Goal: Task Accomplishment & Management: Manage account settings

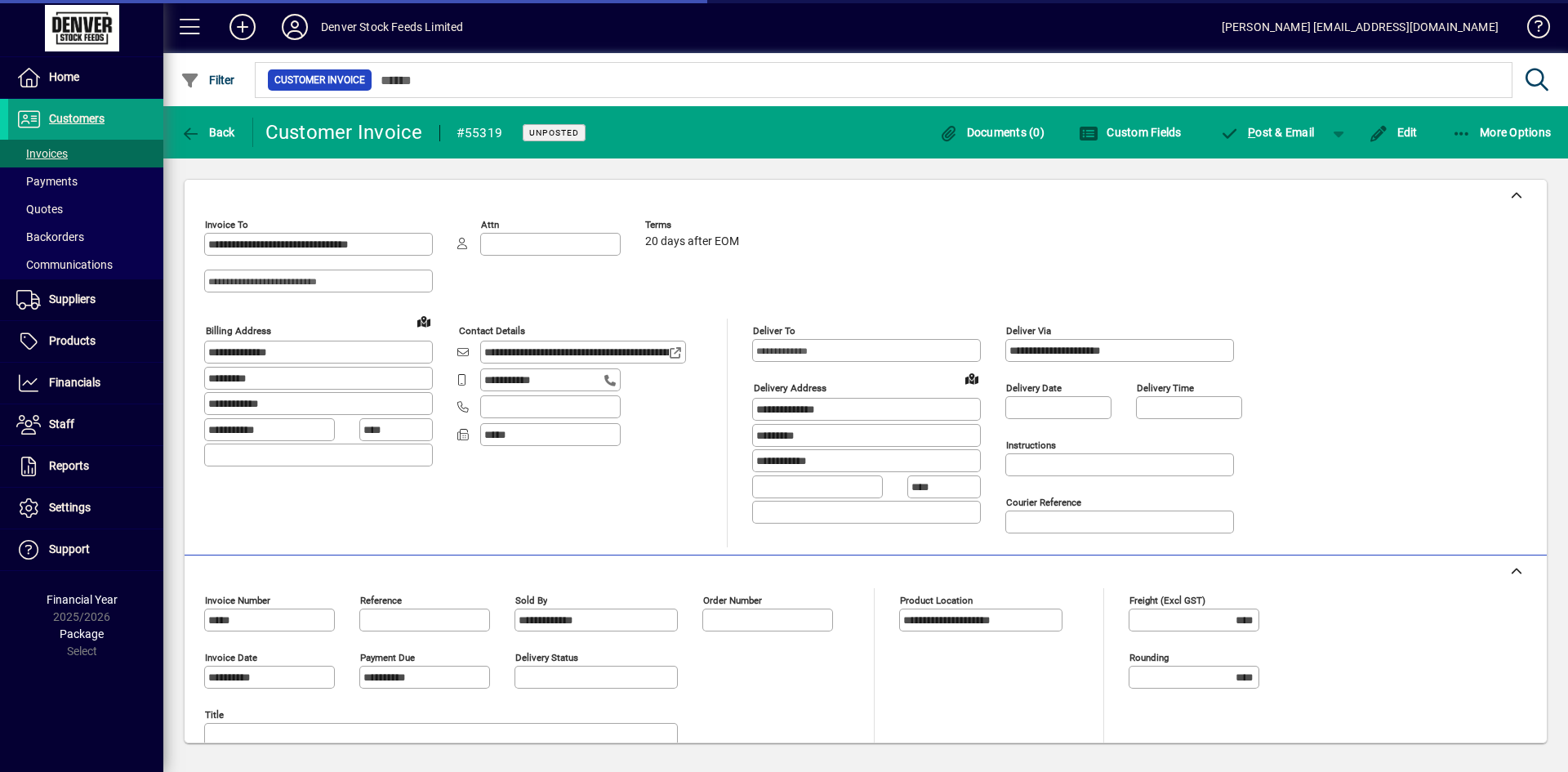
scroll to position [332, 0]
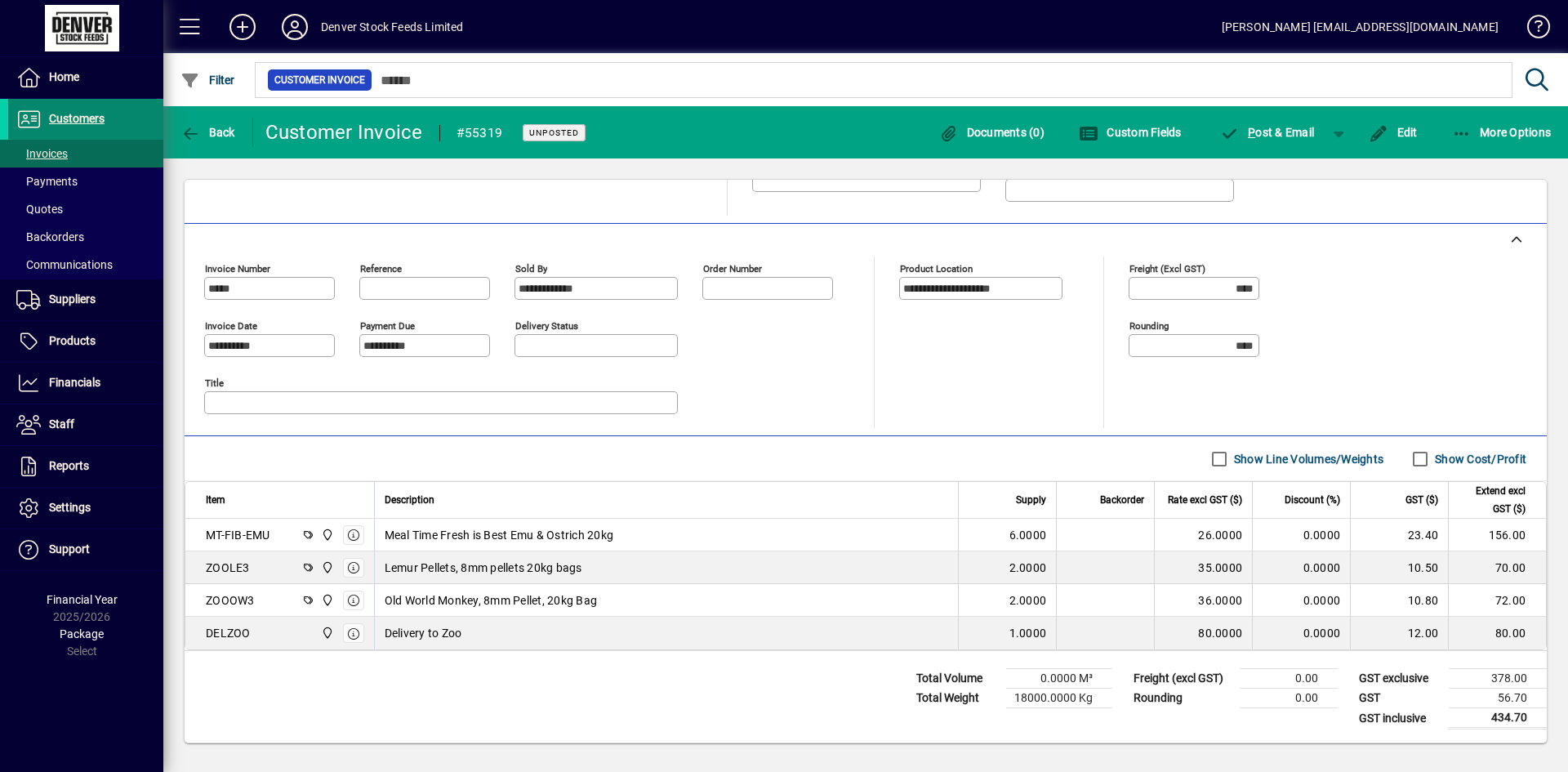
click at [100, 125] on span "Customers" at bounding box center [77, 118] width 56 height 13
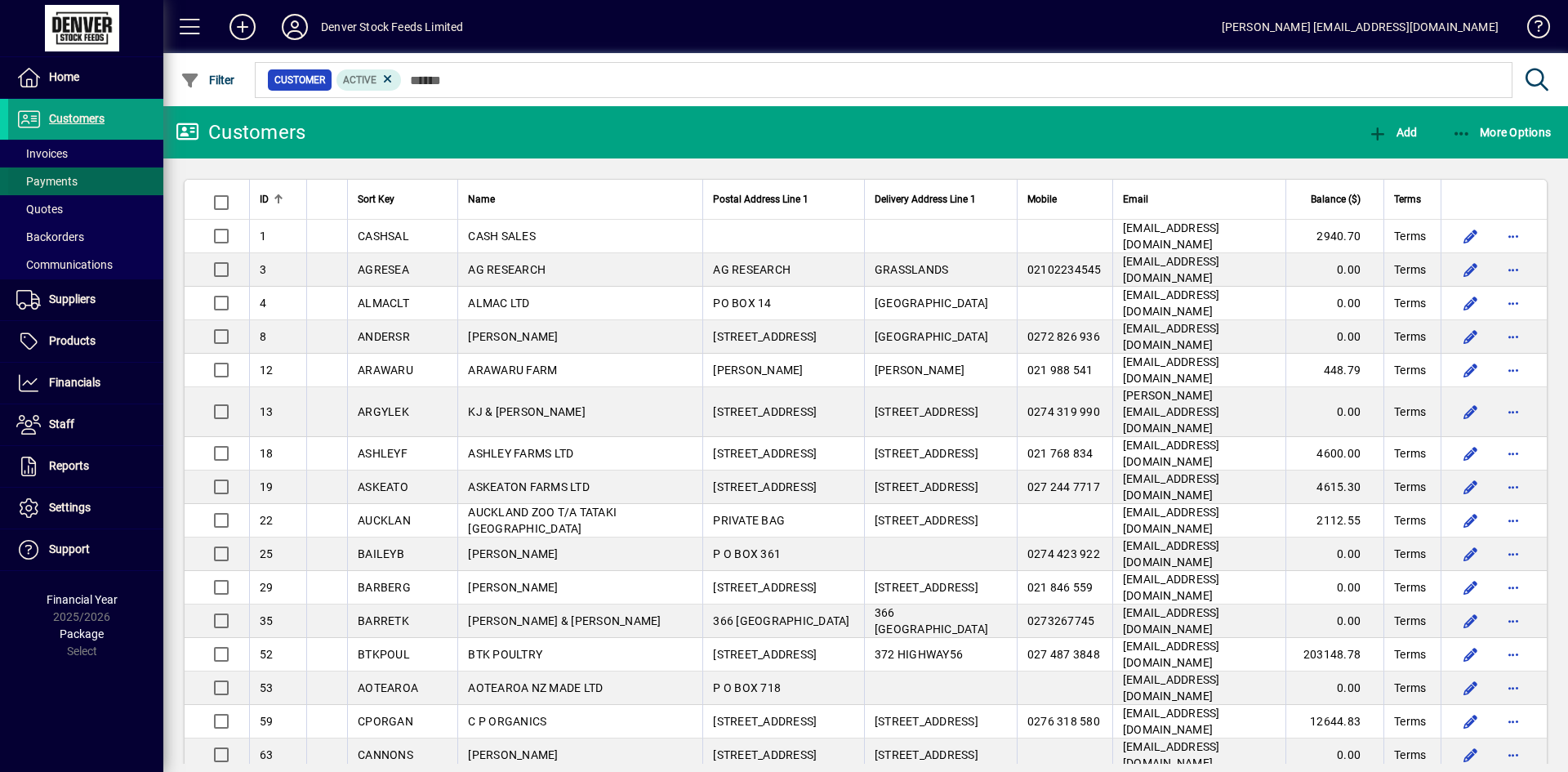
click at [107, 164] on span at bounding box center [86, 180] width 155 height 39
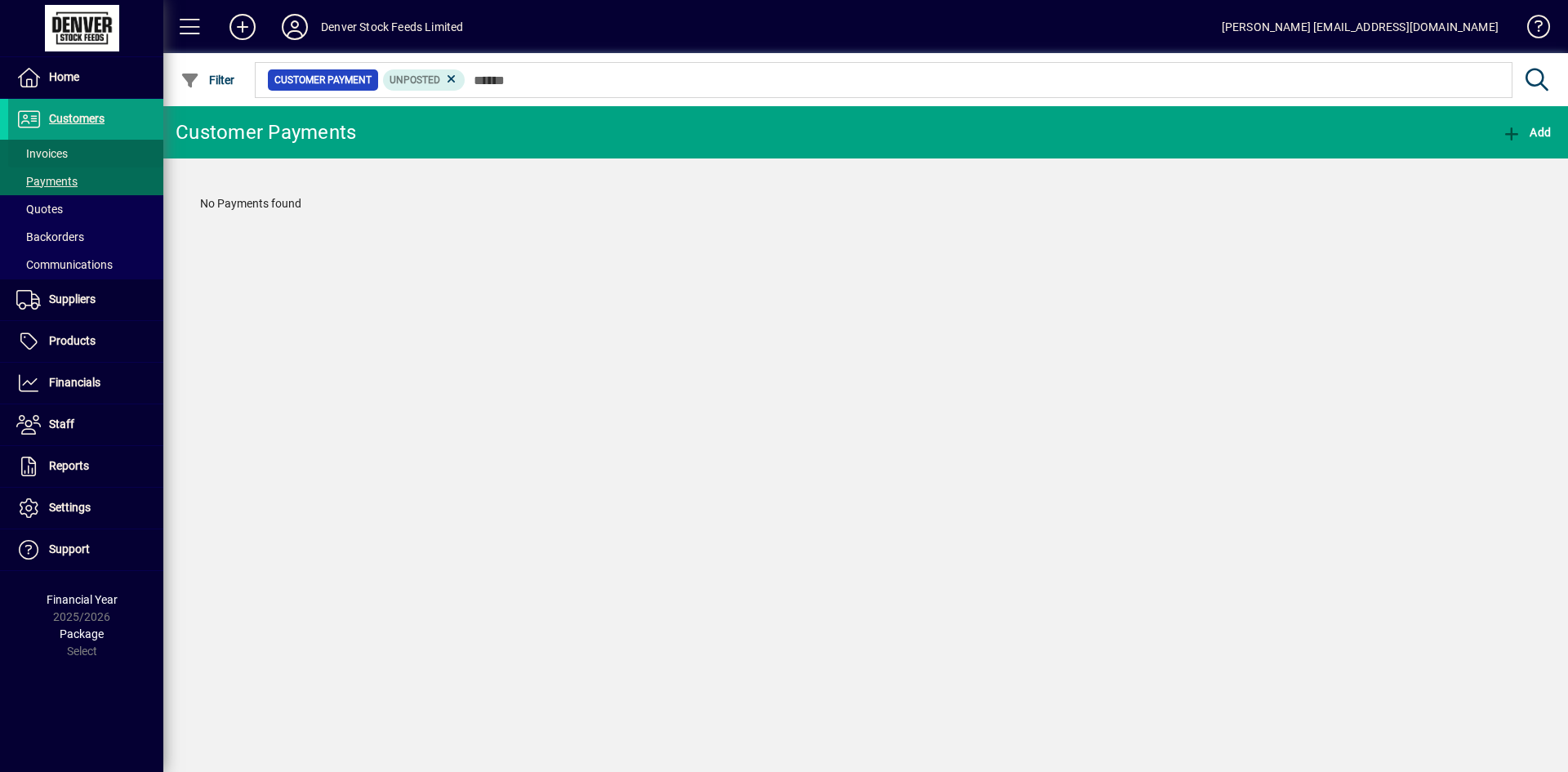
click at [113, 153] on span at bounding box center [86, 152] width 155 height 39
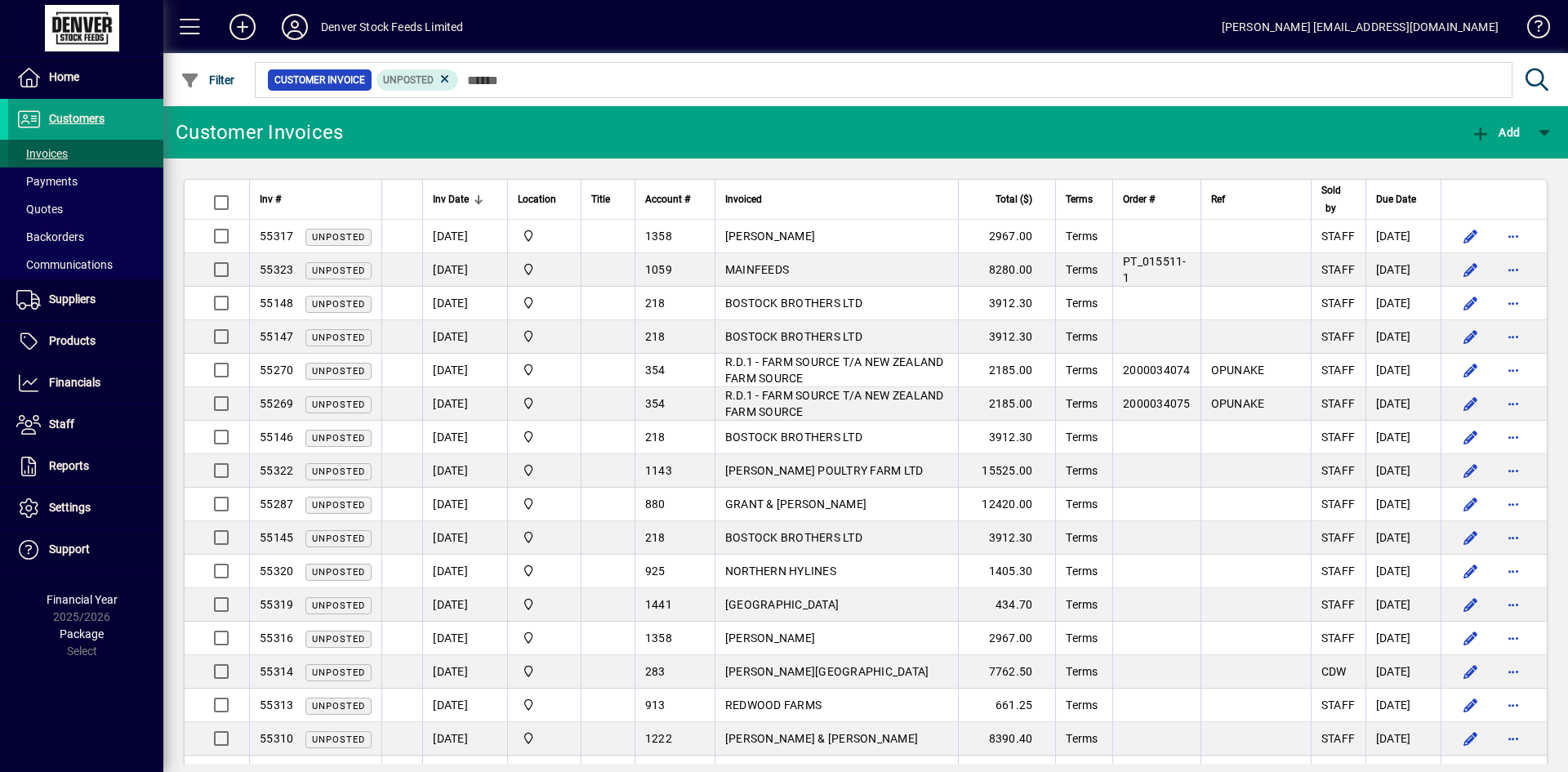
click at [80, 155] on span at bounding box center [86, 152] width 155 height 39
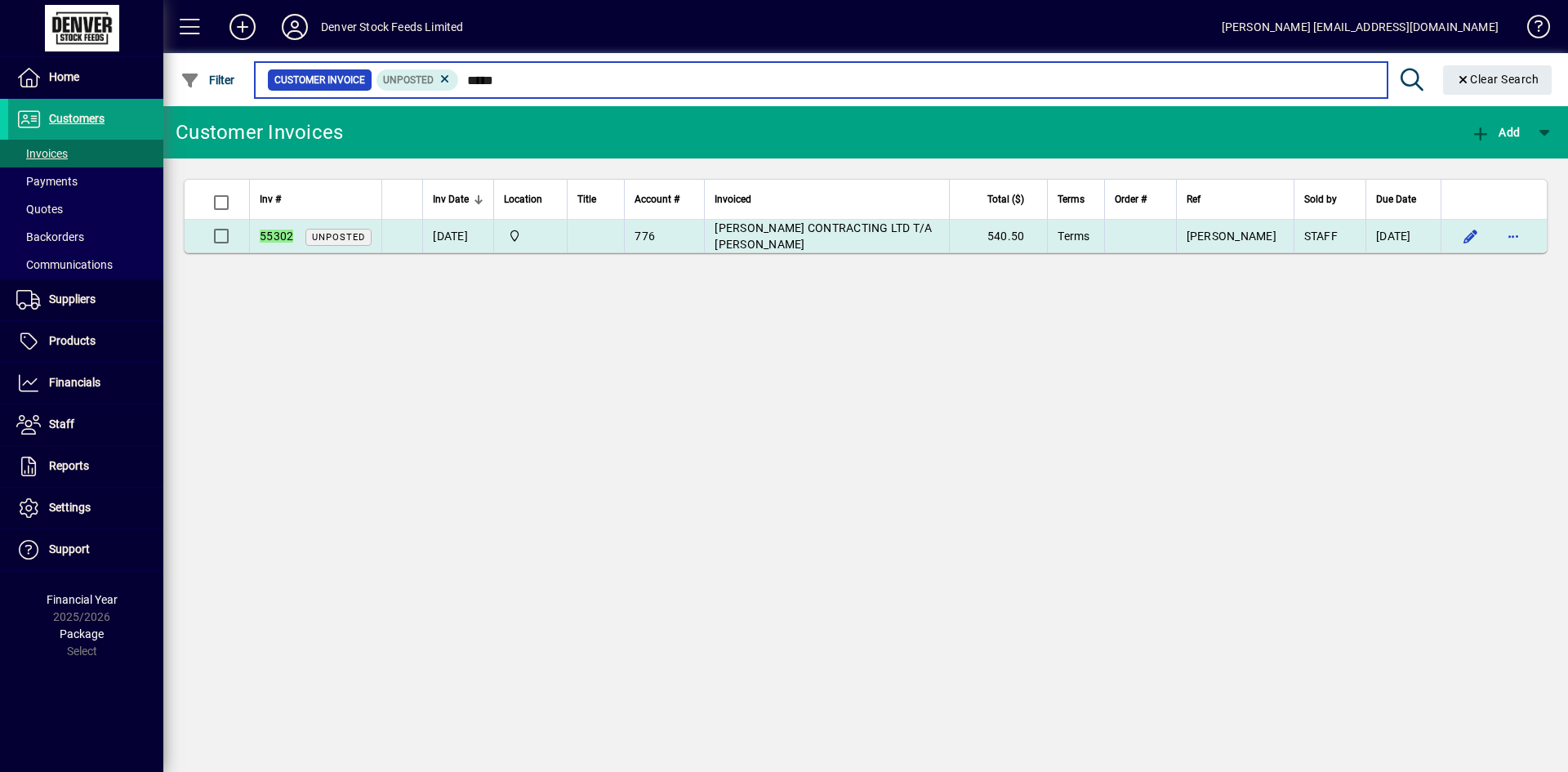
type input "*****"
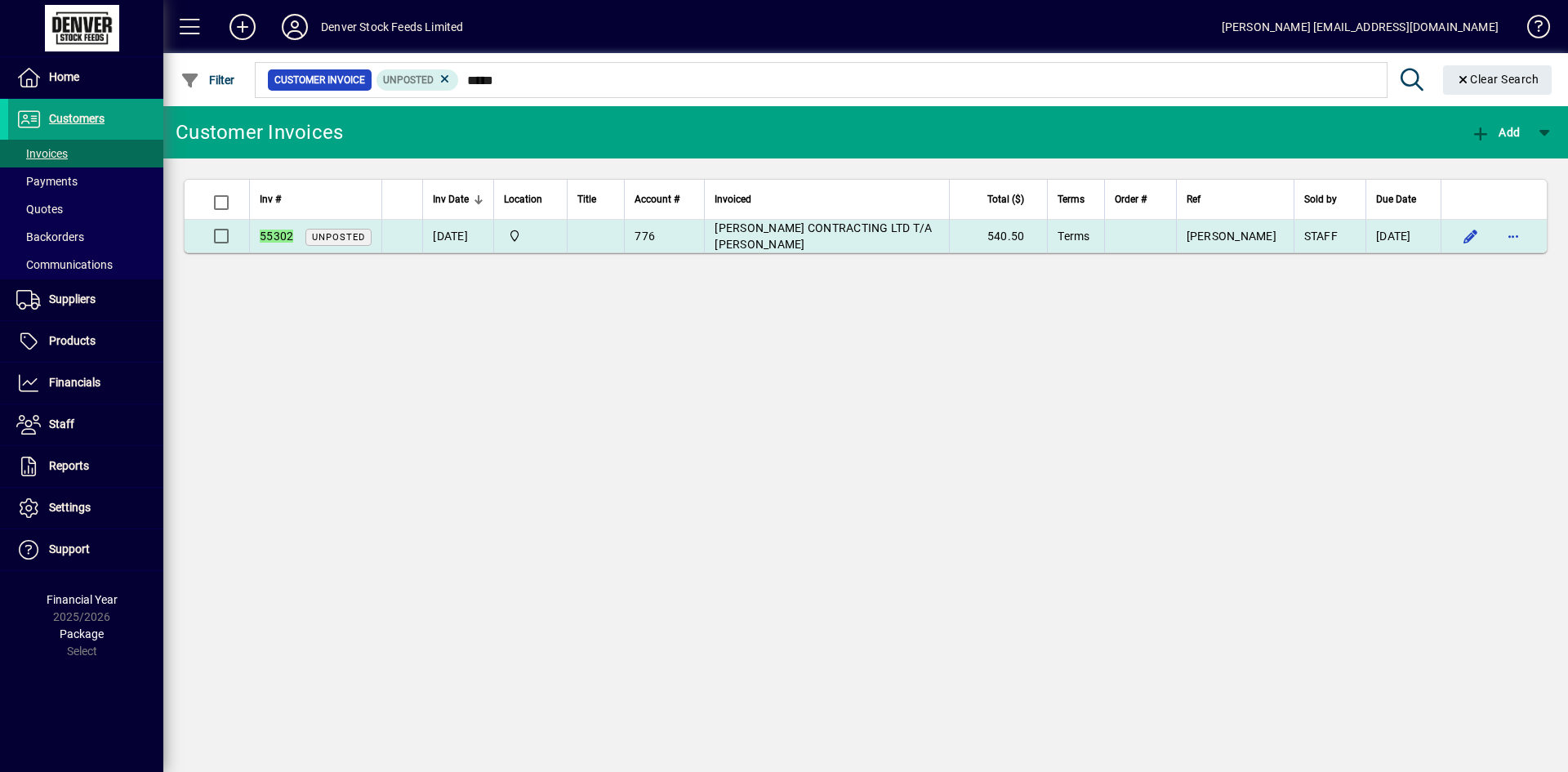
click at [1491, 234] on td at bounding box center [1493, 236] width 107 height 33
click at [1470, 237] on span "button" at bounding box center [1470, 235] width 39 height 39
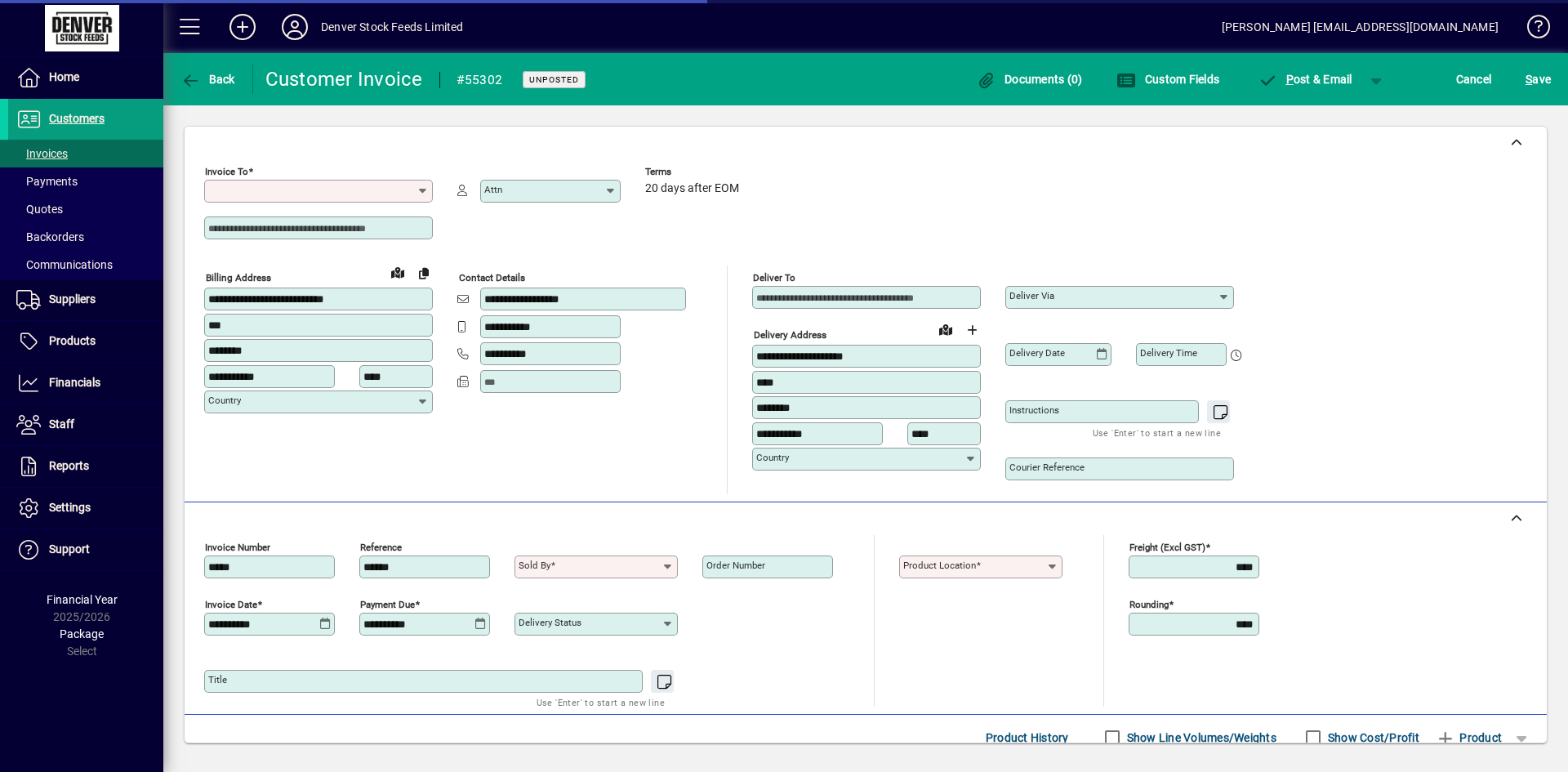
type input "**********"
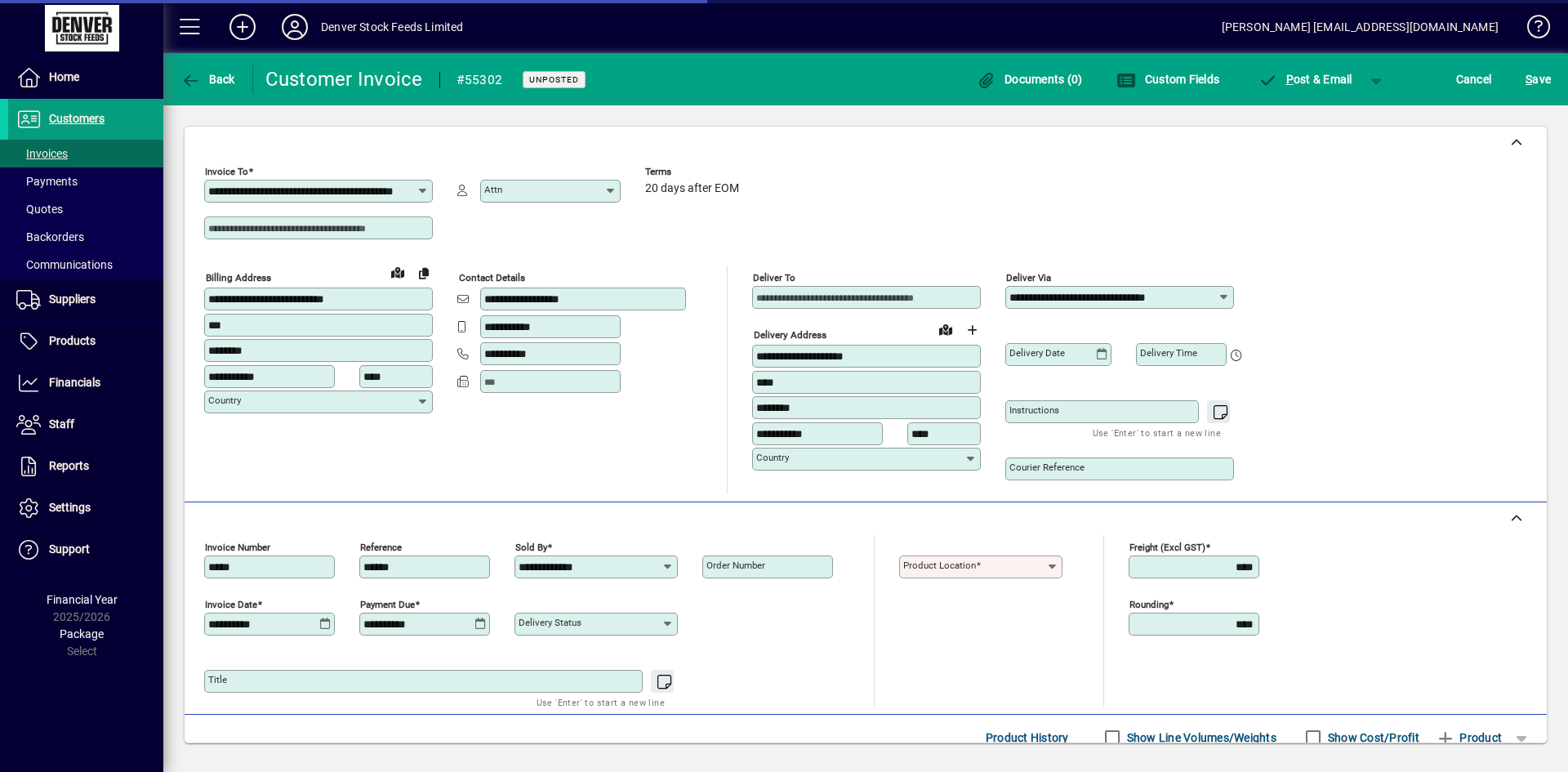
type input "**********"
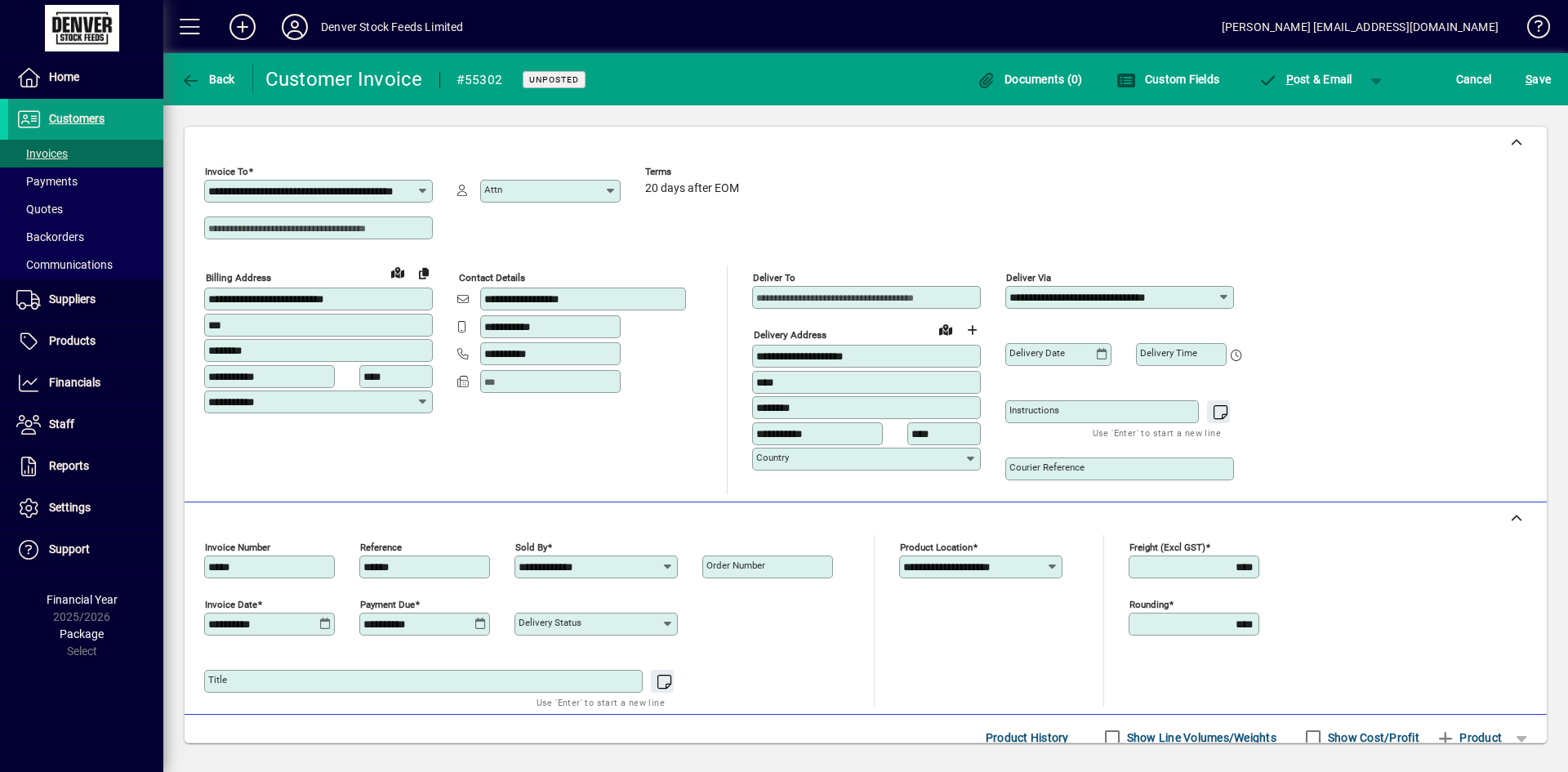
click at [325, 628] on icon at bounding box center [326, 624] width 12 height 13
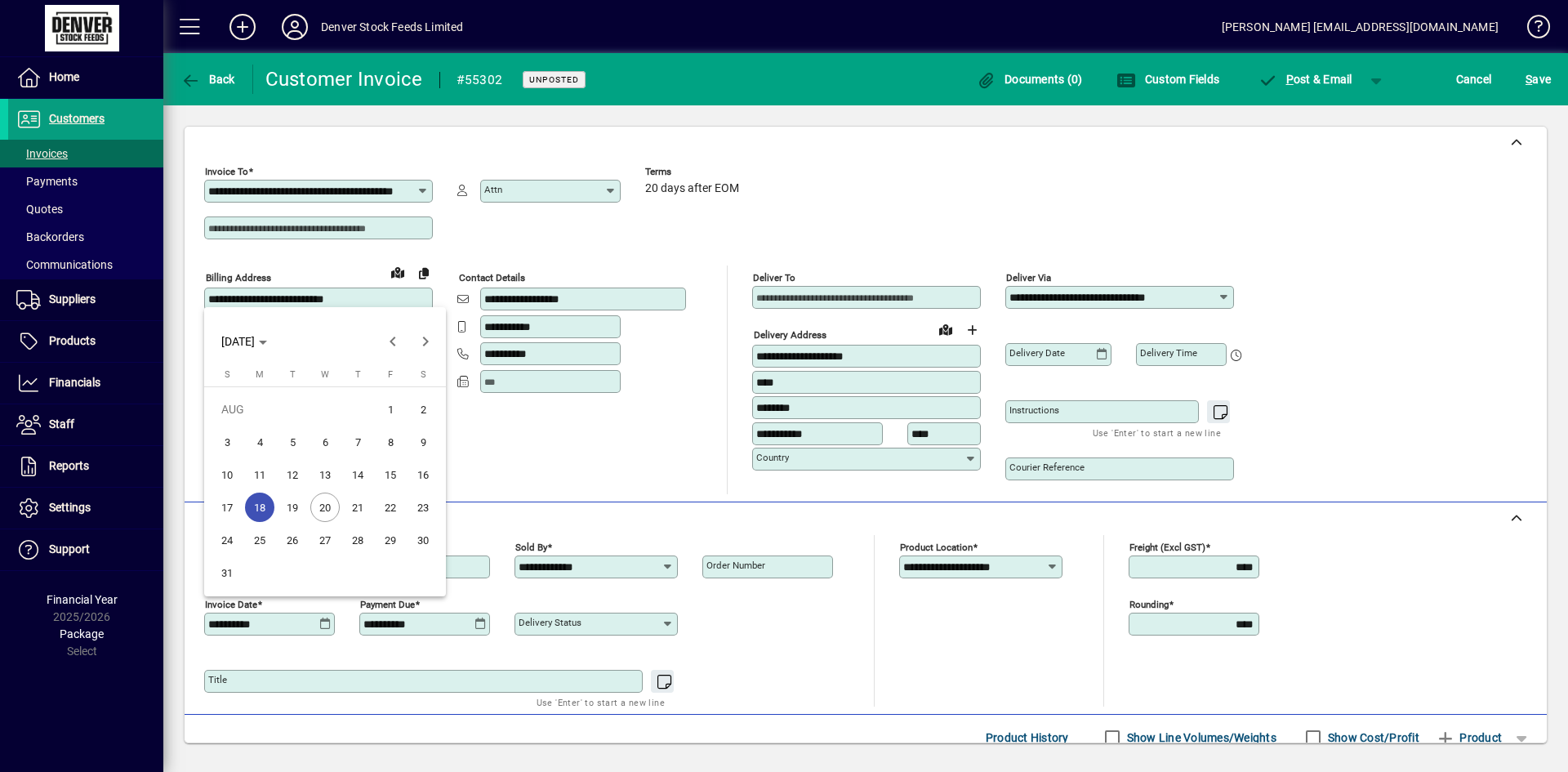
click at [337, 511] on span "20" at bounding box center [326, 507] width 30 height 30
type input "**********"
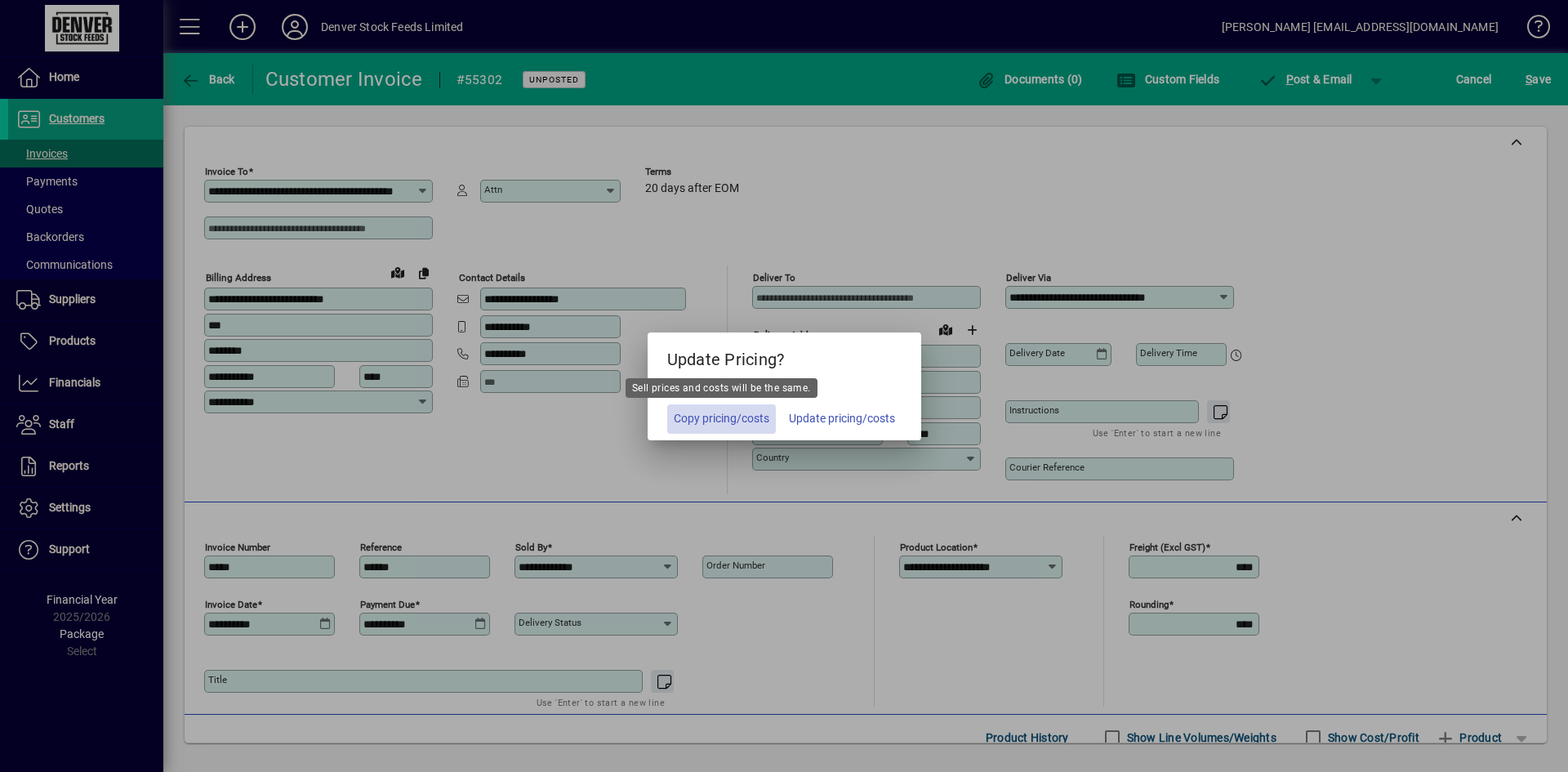
click at [732, 411] on span "Copy pricing/costs" at bounding box center [722, 418] width 96 height 17
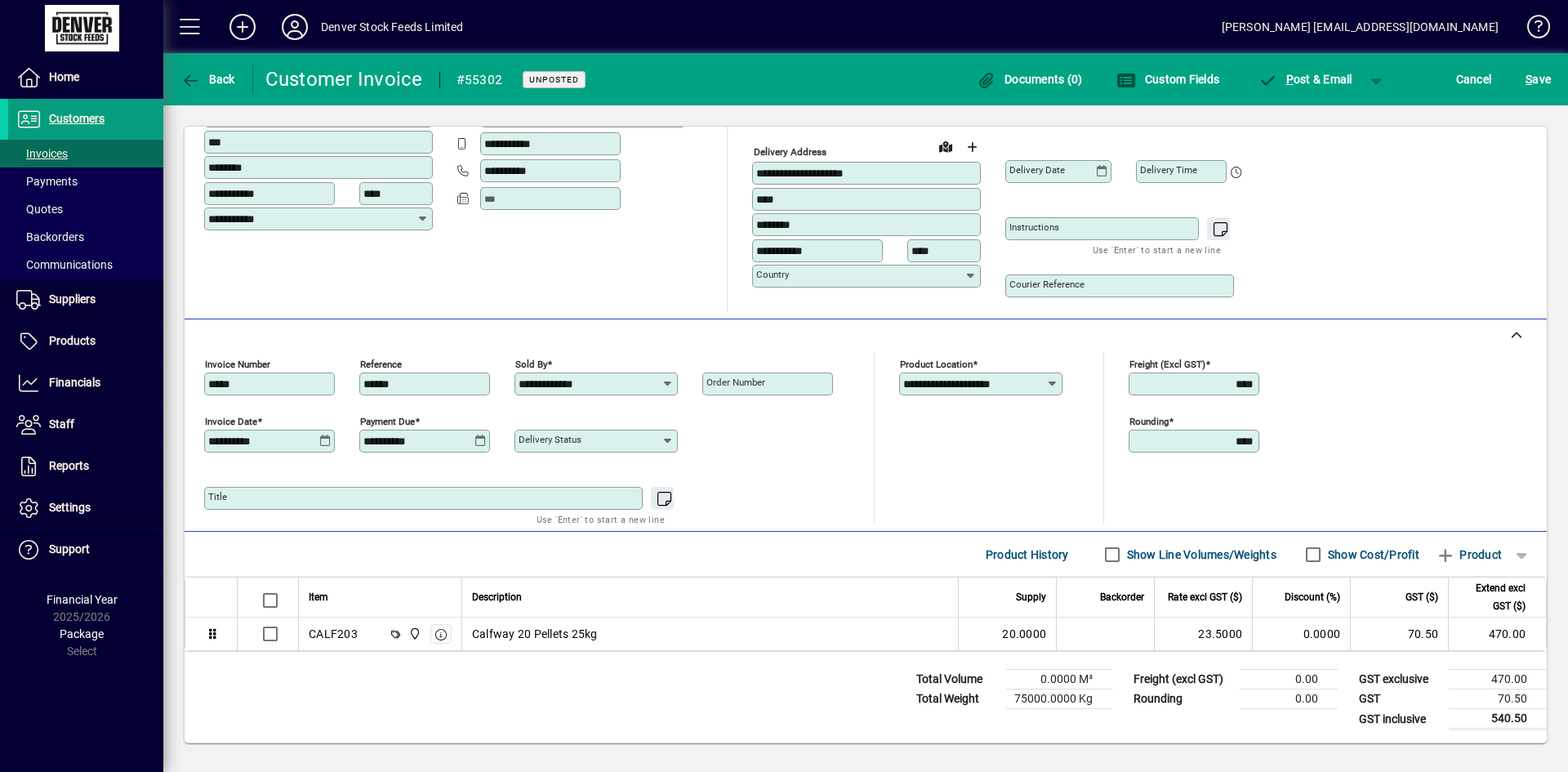
scroll to position [184, 0]
click at [1539, 89] on span "S ave" at bounding box center [1538, 79] width 25 height 26
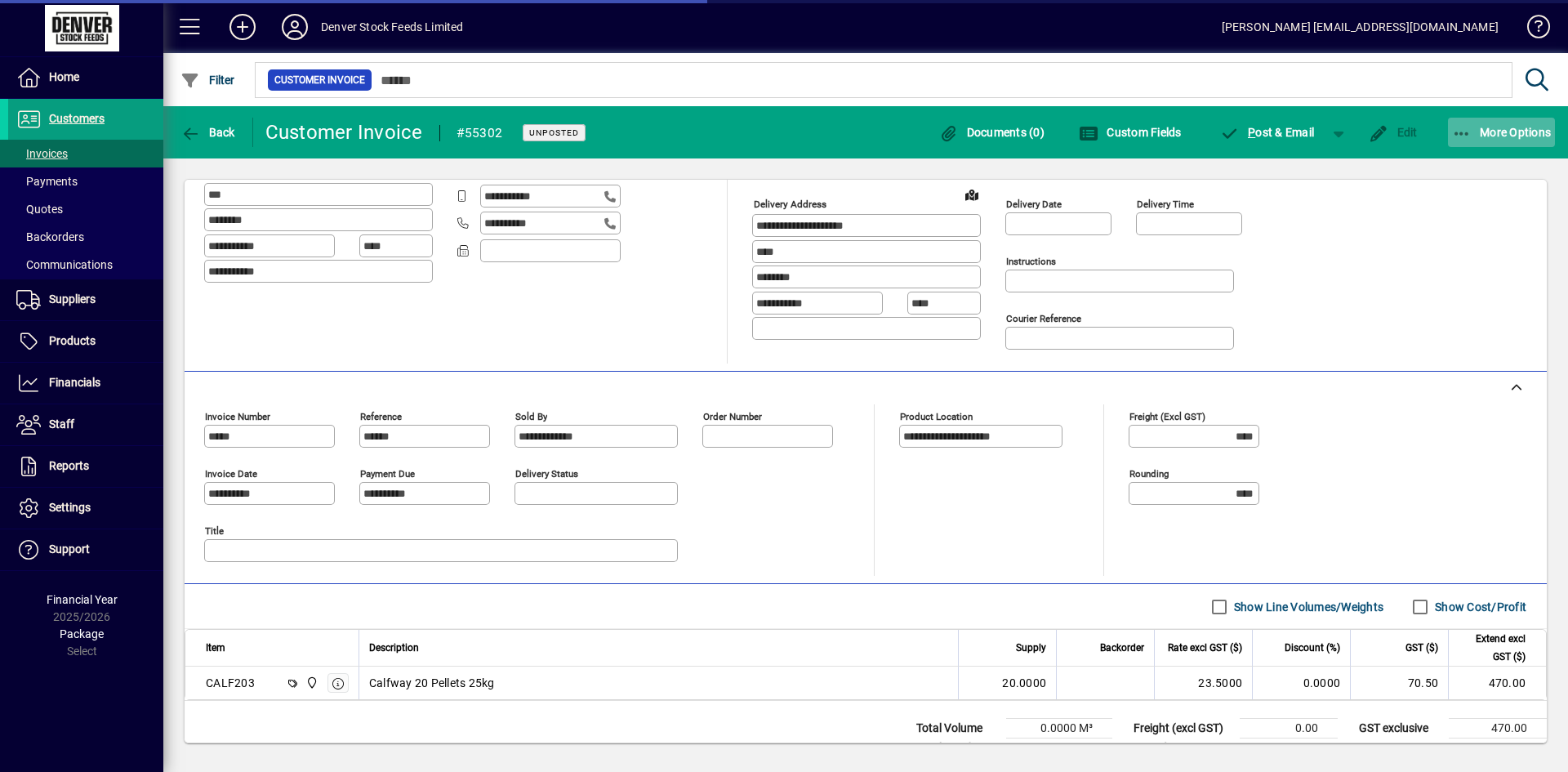
click at [1518, 127] on span "More Options" at bounding box center [1502, 131] width 100 height 13
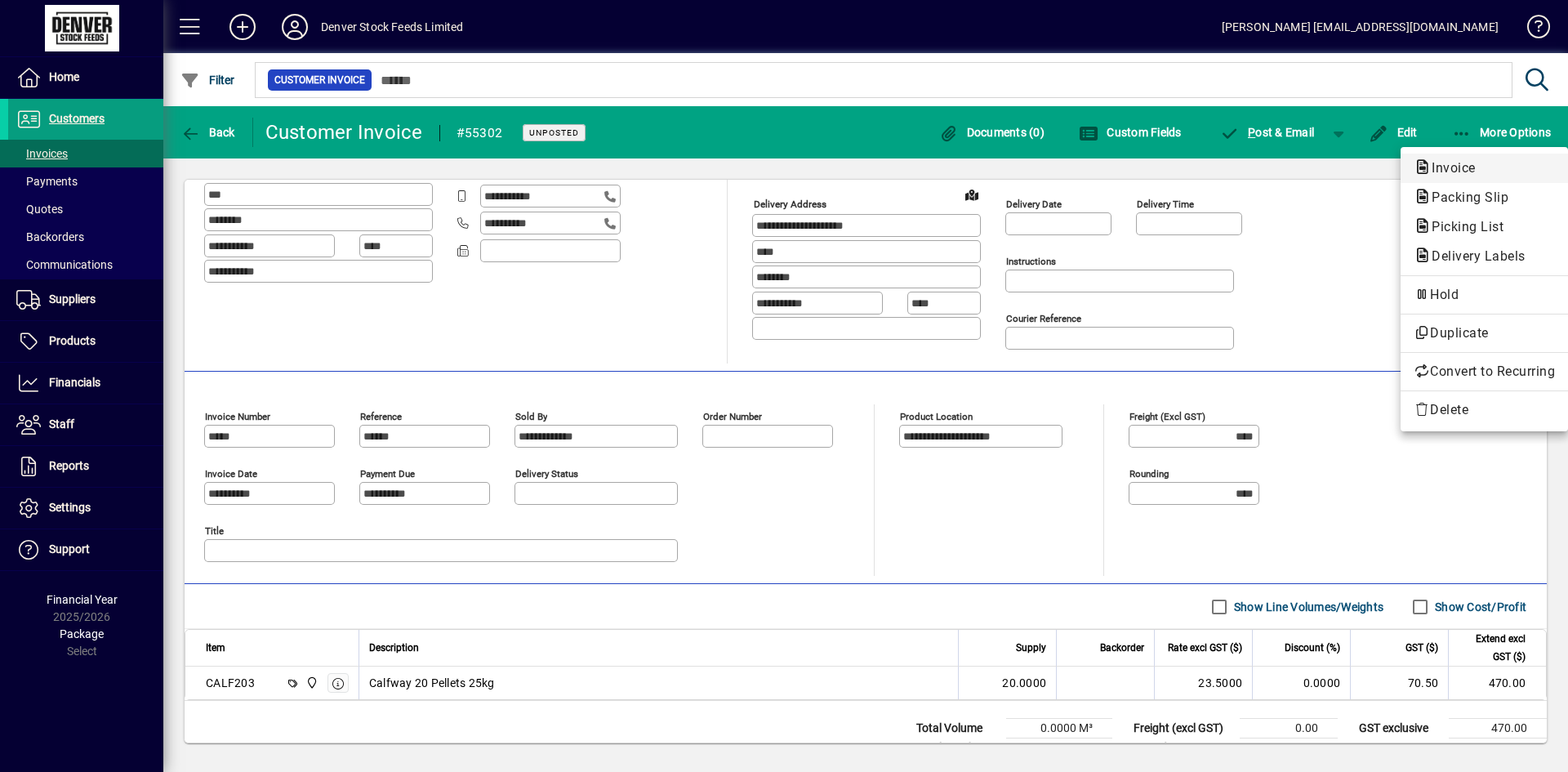
click at [1466, 171] on span "Invoice" at bounding box center [1448, 168] width 71 height 16
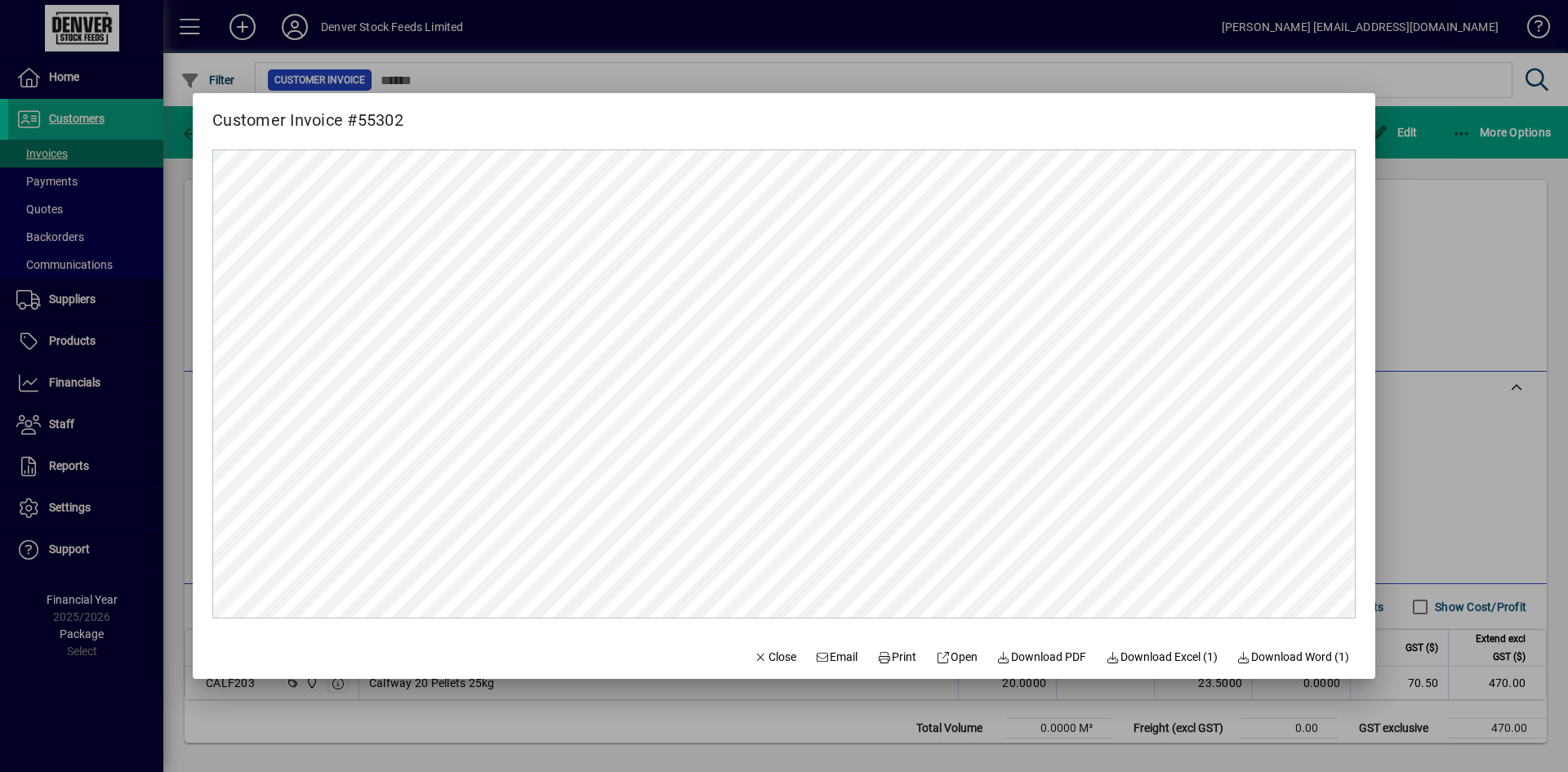
scroll to position [0, 0]
click at [887, 660] on span "Print" at bounding box center [897, 656] width 39 height 17
click at [747, 647] on span "button" at bounding box center [775, 656] width 56 height 39
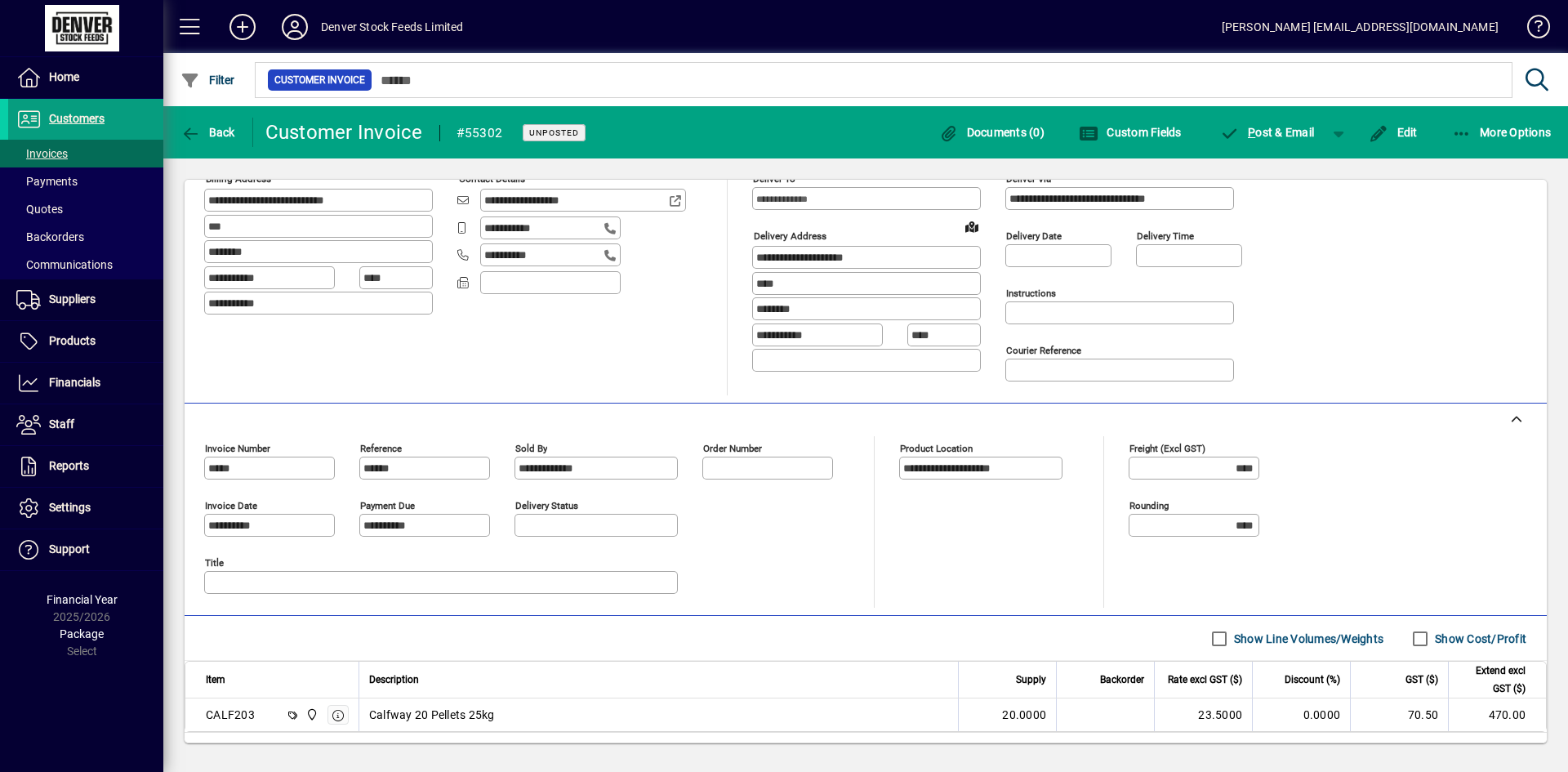
scroll to position [103, 0]
